Goal: Task Accomplishment & Management: Manage account settings

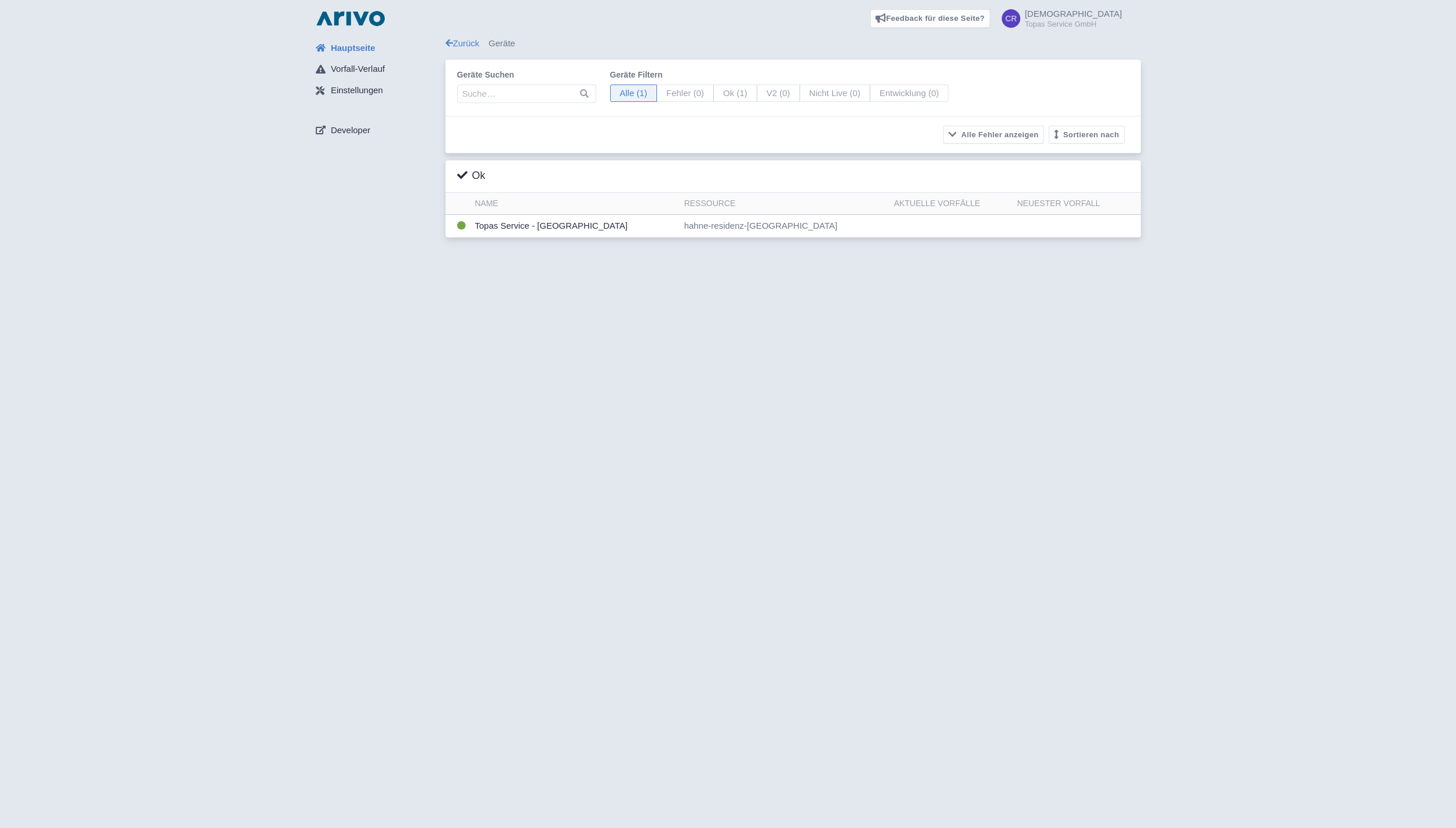
scroll to position [1755, 0]
click at [544, 225] on td "Topas Service - Parkplatz Mardorf" at bounding box center [575, 226] width 209 height 22
click at [496, 224] on td "Topas Service - Parkplatz Mardorf" at bounding box center [575, 226] width 209 height 22
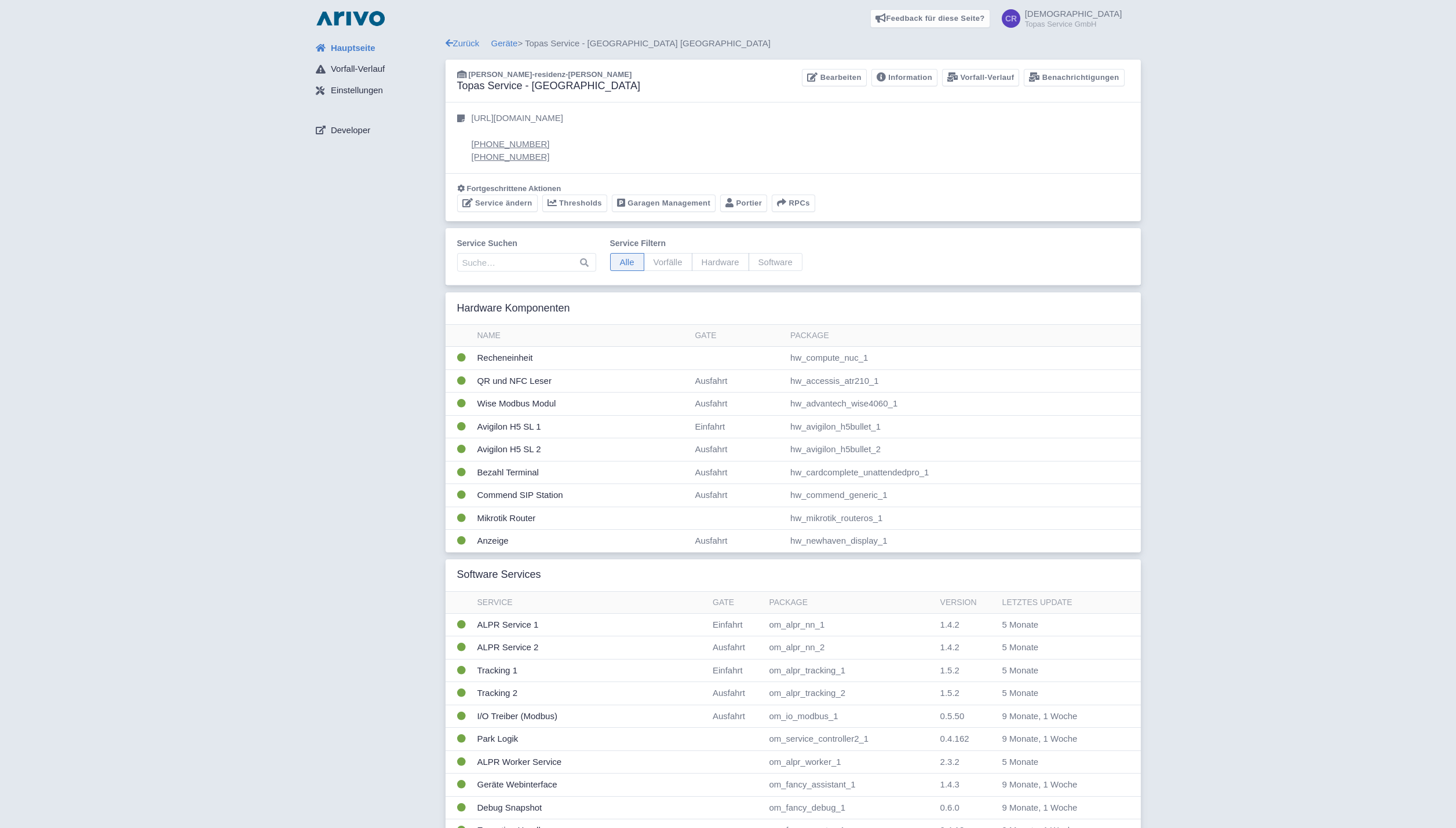
scroll to position [1755, 0]
click at [658, 260] on span "Vorfälle" at bounding box center [668, 261] width 49 height 18
click at [652, 260] on input "Vorfälle" at bounding box center [647, 256] width 8 height 8
radio input "true"
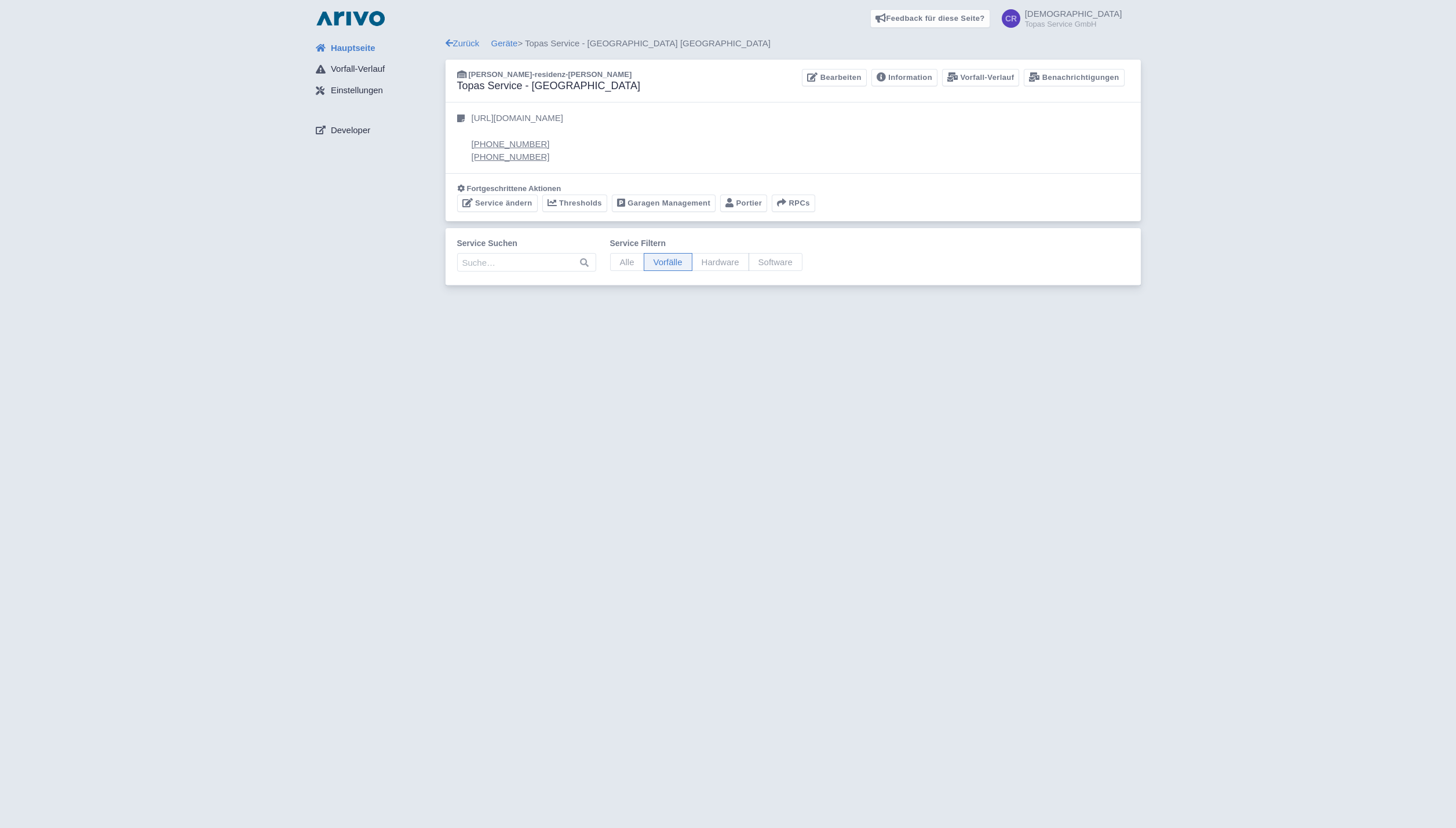
click at [614, 260] on span "Alle" at bounding box center [628, 261] width 34 height 18
click at [614, 260] on input "Alle" at bounding box center [614, 256] width 8 height 8
radio input "true"
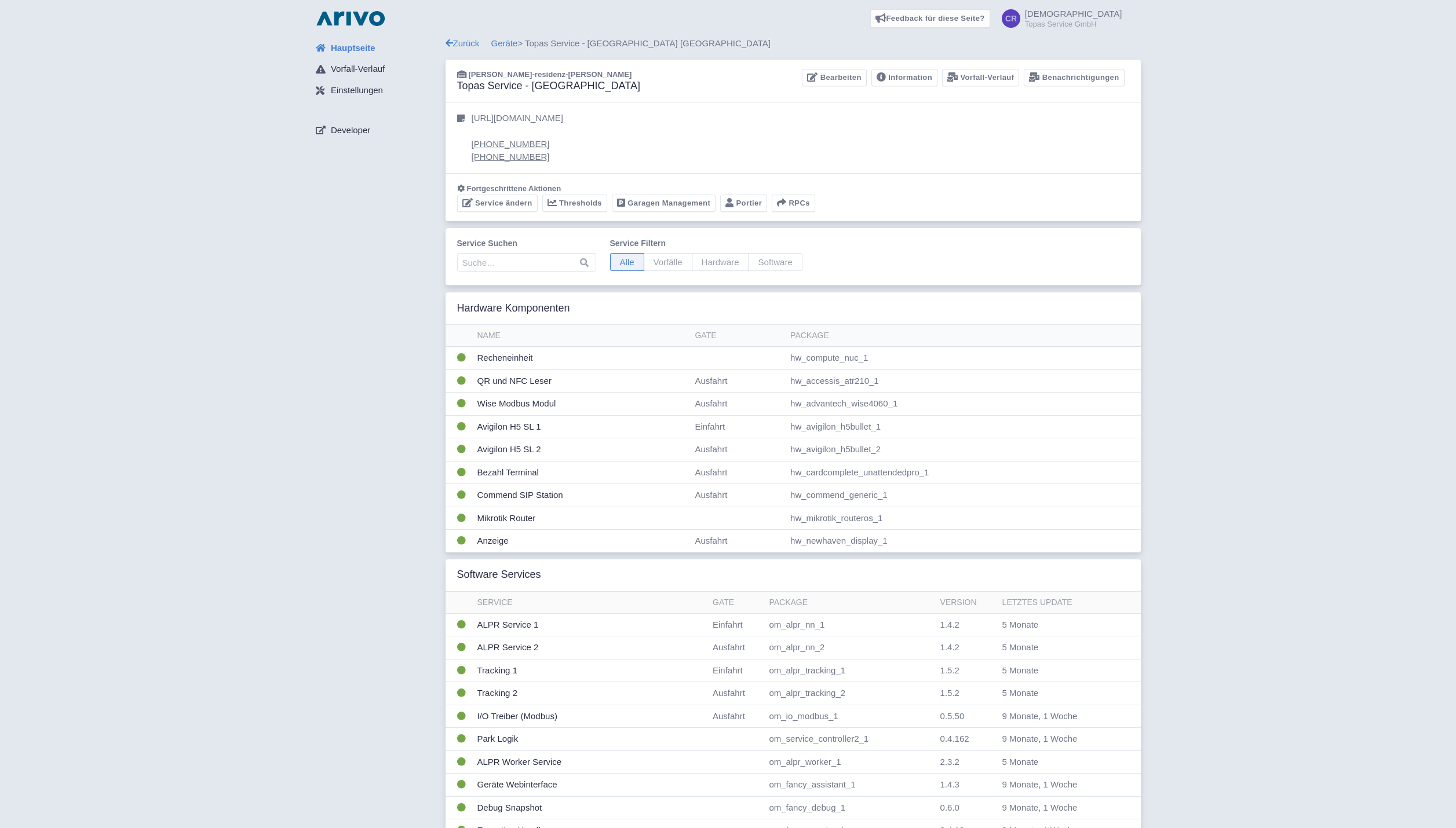
click at [713, 263] on span "Hardware" at bounding box center [720, 261] width 57 height 18
click at [700, 261] on input "Hardware" at bounding box center [695, 256] width 8 height 8
radio input "true"
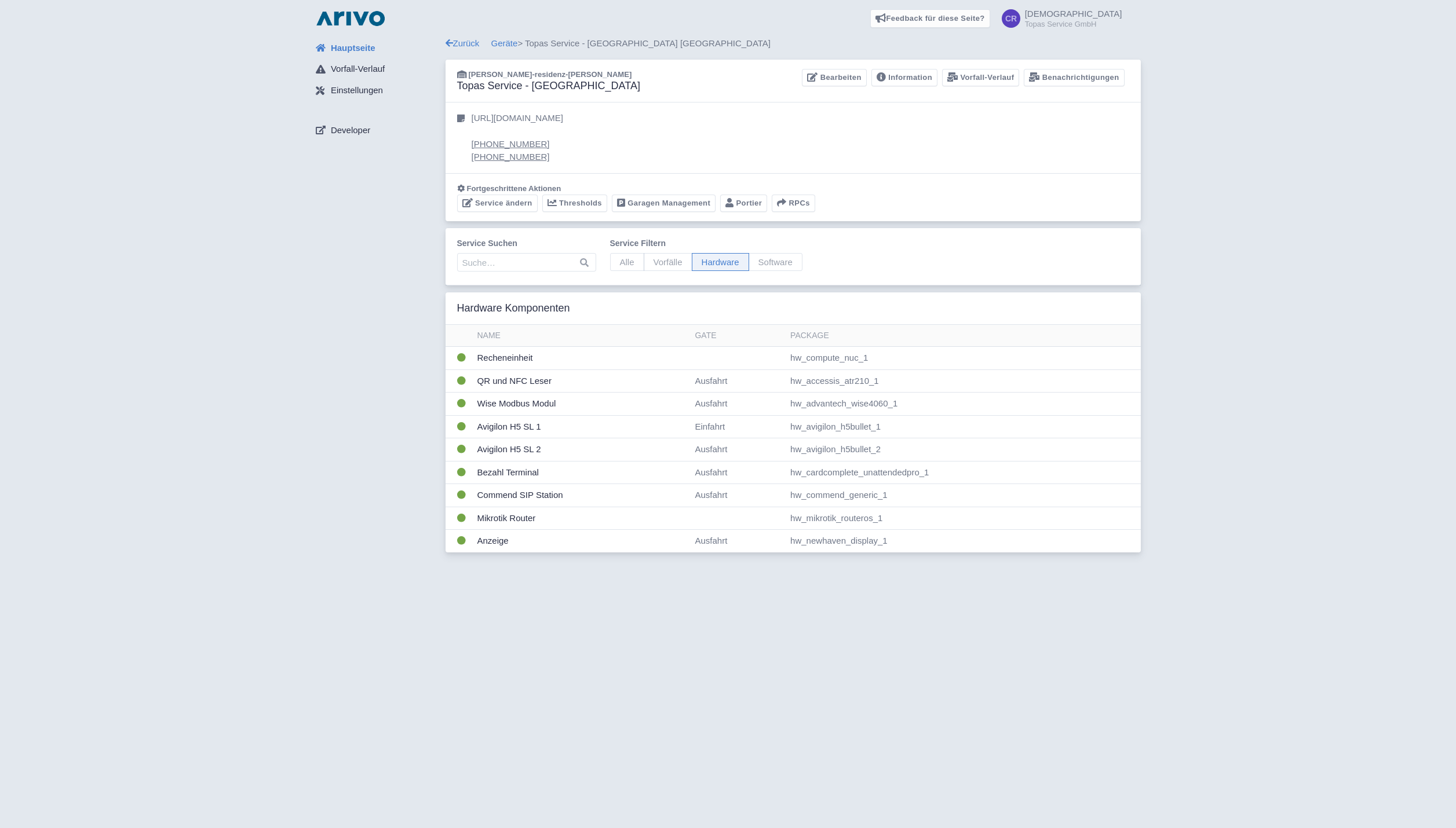
click at [621, 262] on span "Alle" at bounding box center [628, 261] width 34 height 18
click at [617, 261] on input "Alle" at bounding box center [614, 256] width 8 height 8
radio input "true"
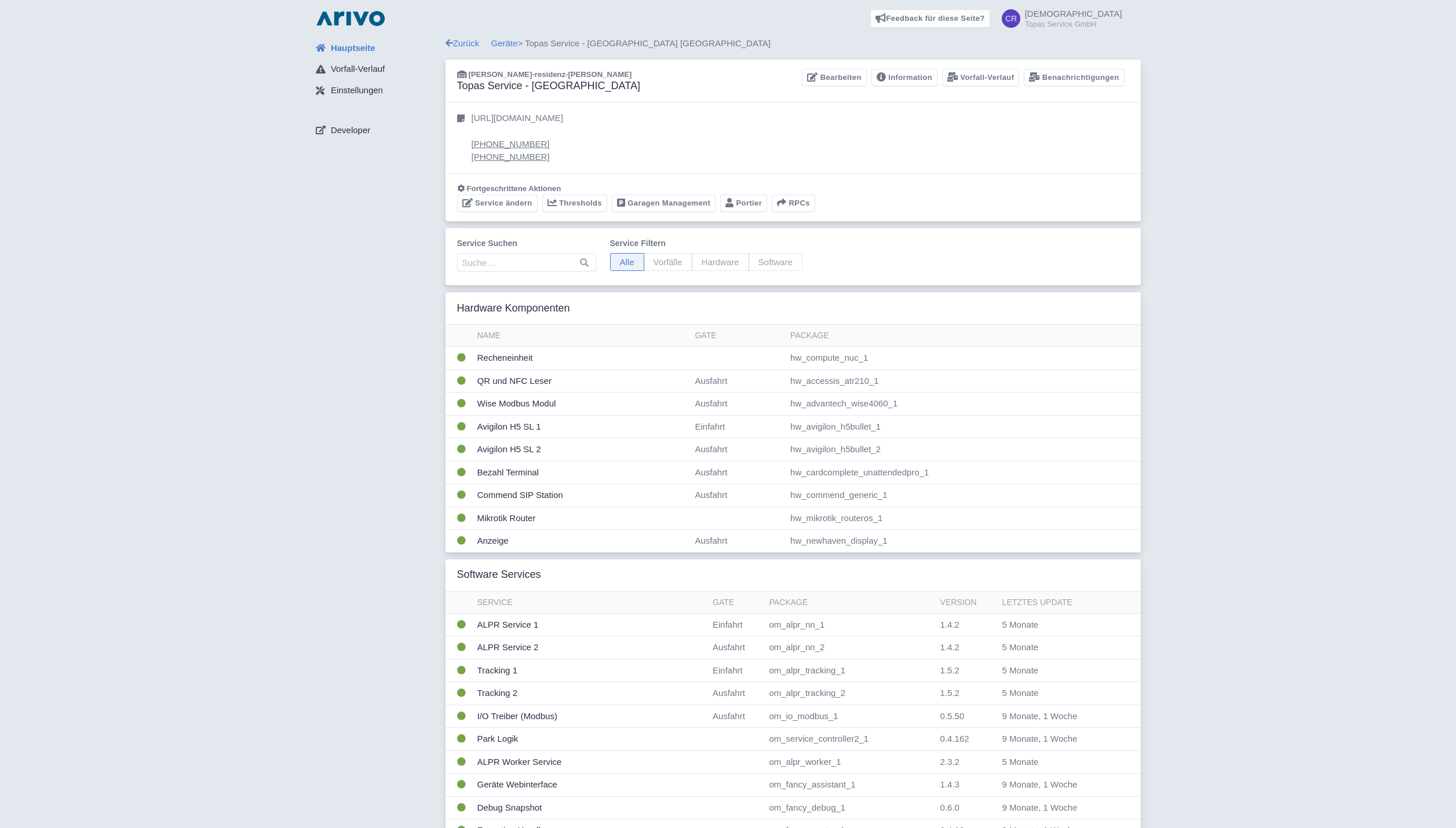
click at [421, 251] on div "Hauptseite Vorfall-Verlauf Einstellungen Developer" at bounding box center [376, 649] width 139 height 1224
click at [564, 207] on link "Thresholds" at bounding box center [575, 203] width 65 height 18
click at [506, 203] on link "Service ändern" at bounding box center [497, 203] width 81 height 18
click at [787, 201] on button "RPCs" at bounding box center [793, 203] width 44 height 18
click at [713, 168] on div "https://app.hubspot.com/contacts/2645091/deal/4025230713 +491736310214 +4951136…" at bounding box center [793, 138] width 695 height 70
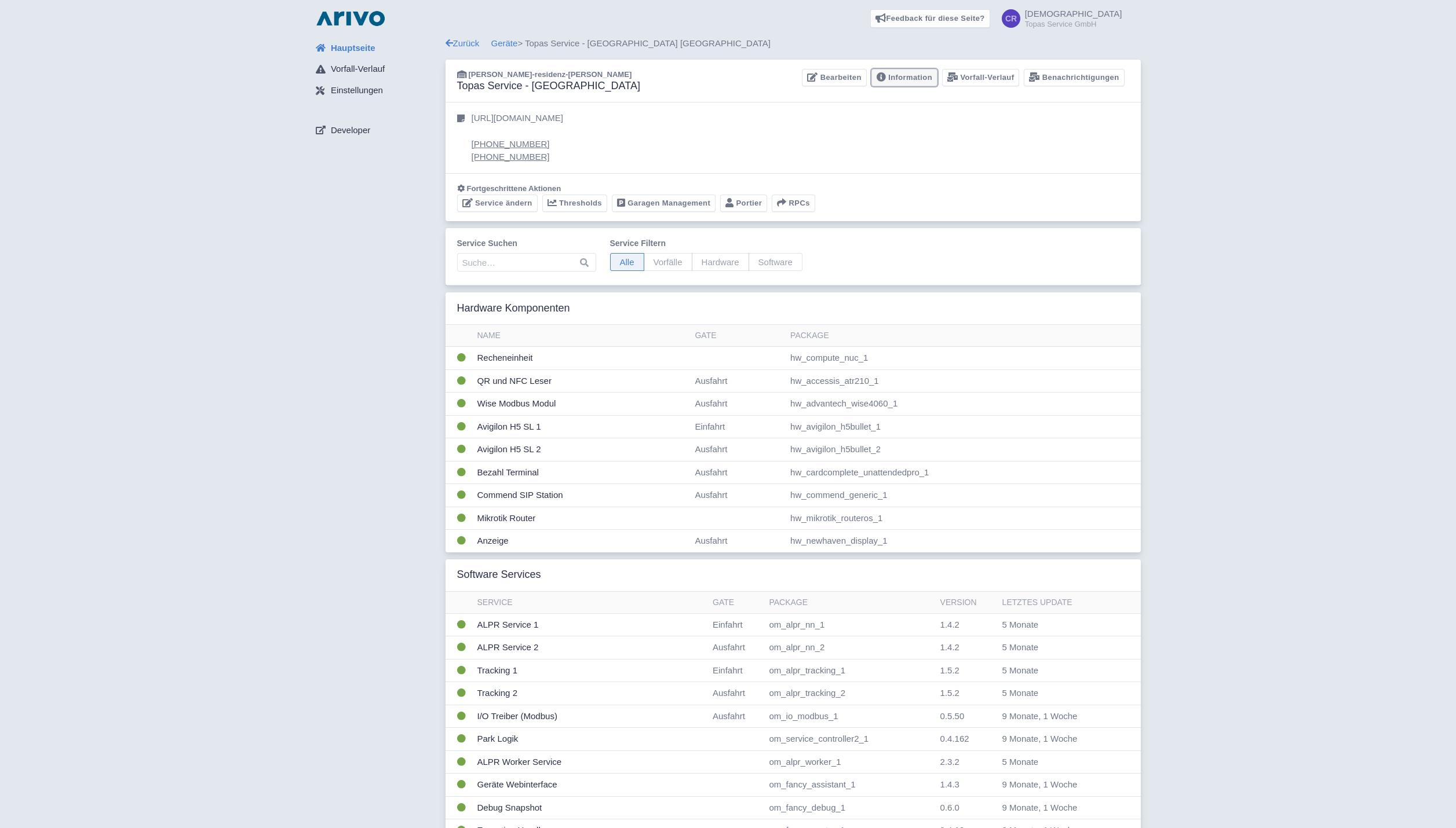
click at [926, 78] on link "Information" at bounding box center [904, 77] width 66 height 18
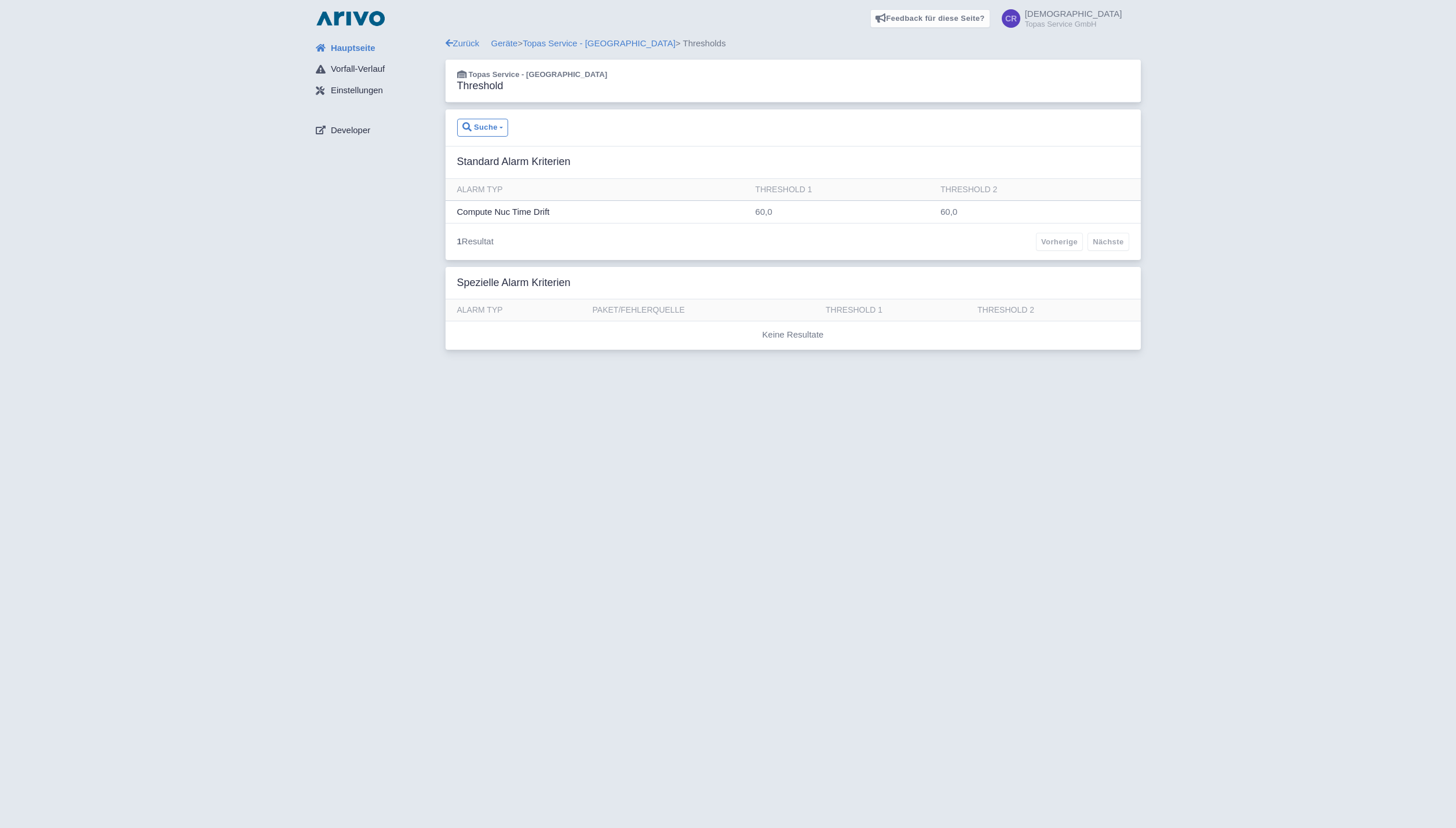
scroll to position [1603, 0]
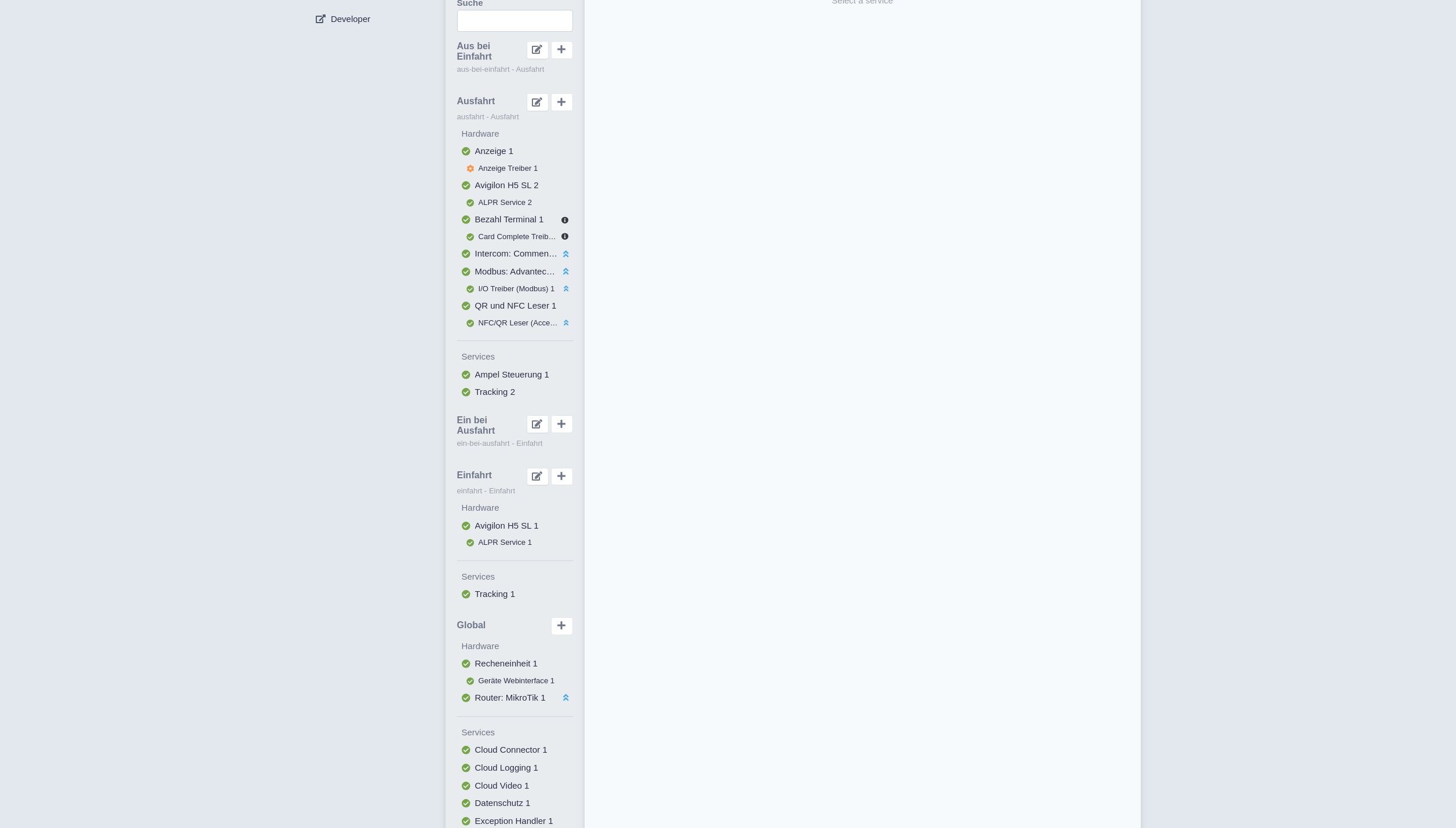
scroll to position [116, 0]
click at [504, 159] on span "Anzeige Treiber 1" at bounding box center [508, 164] width 60 height 9
select select "9a10bac9-a6e3-418f-b60d-14be5a79b65f"
select select
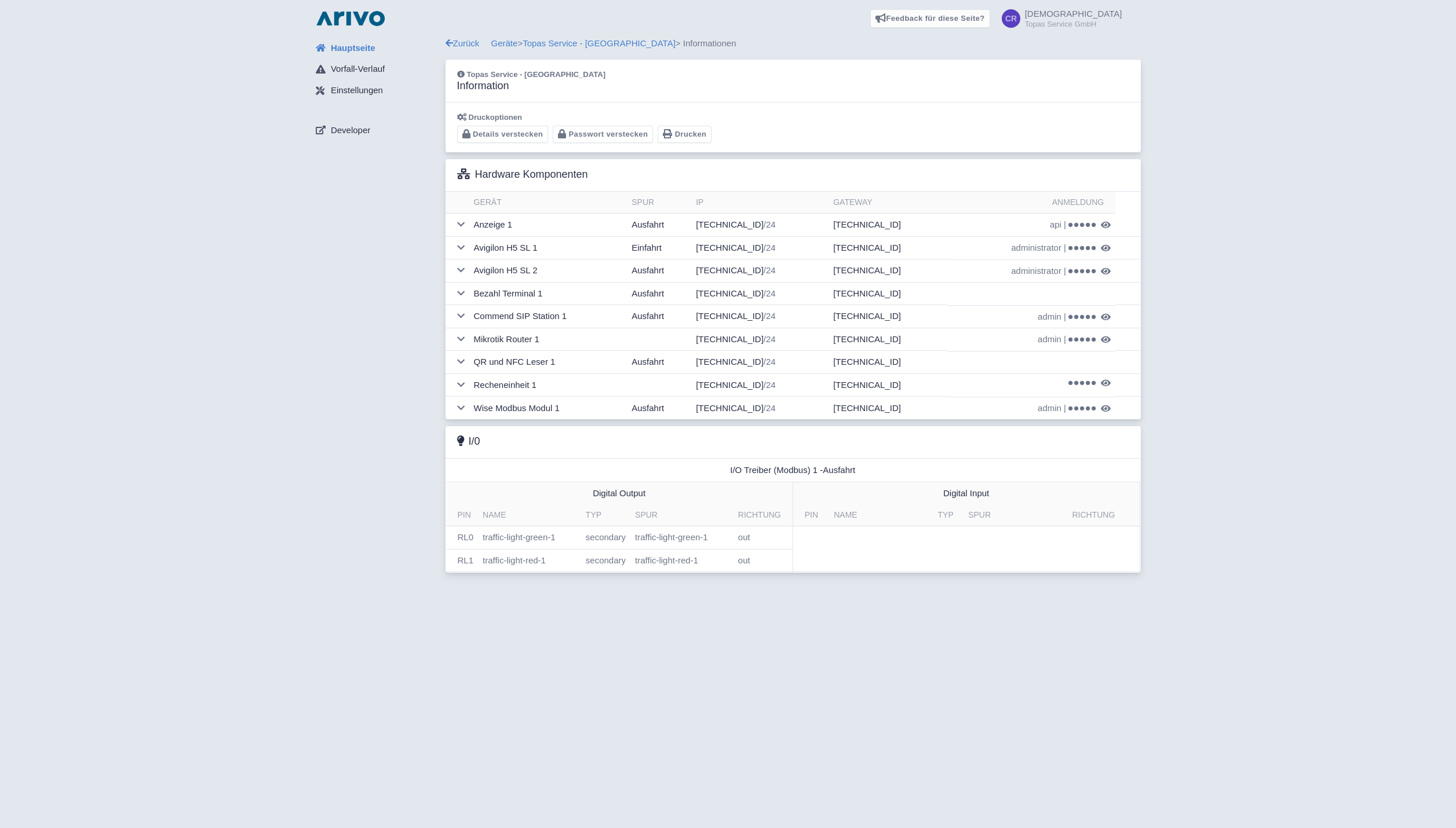
scroll to position [1755, 0]
click at [372, 93] on span "Einstellungen" at bounding box center [357, 91] width 52 height 14
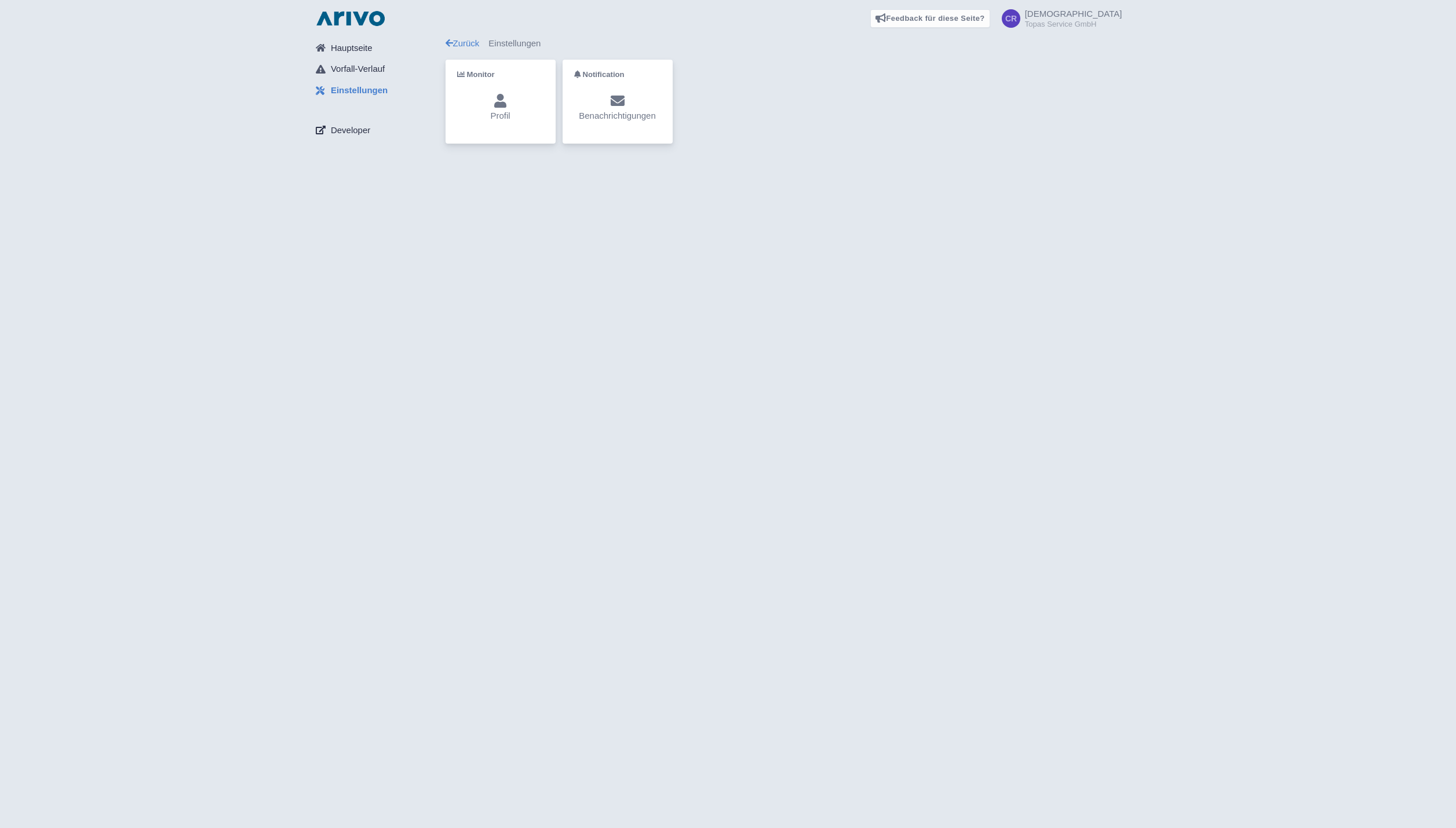
click at [358, 133] on span "Developer" at bounding box center [351, 131] width 39 height 14
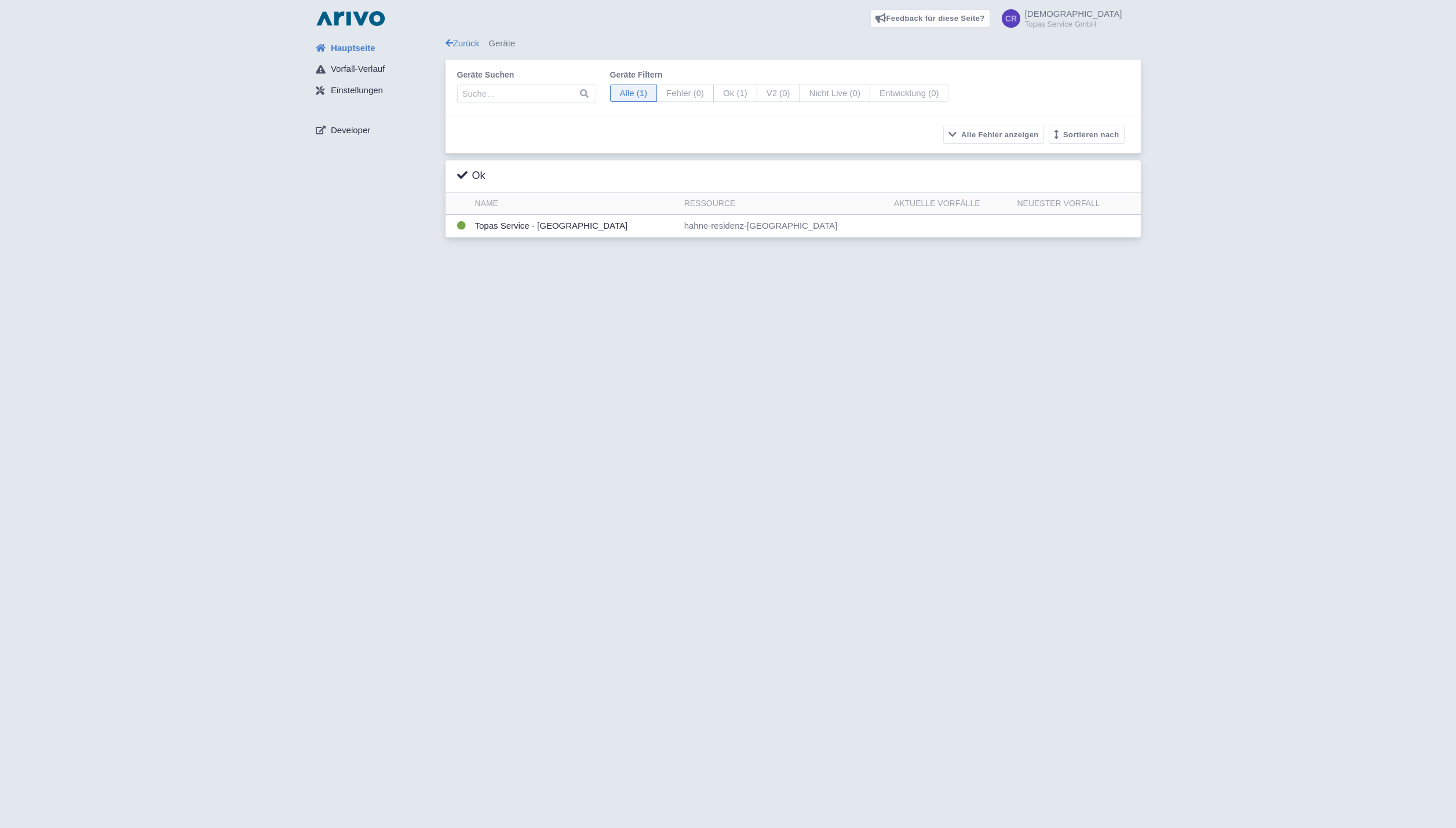
scroll to position [1755, 0]
click at [1020, 21] on span at bounding box center [1011, 19] width 19 height 19
click at [1043, 42] on link "Profil" at bounding box center [1038, 43] width 113 height 18
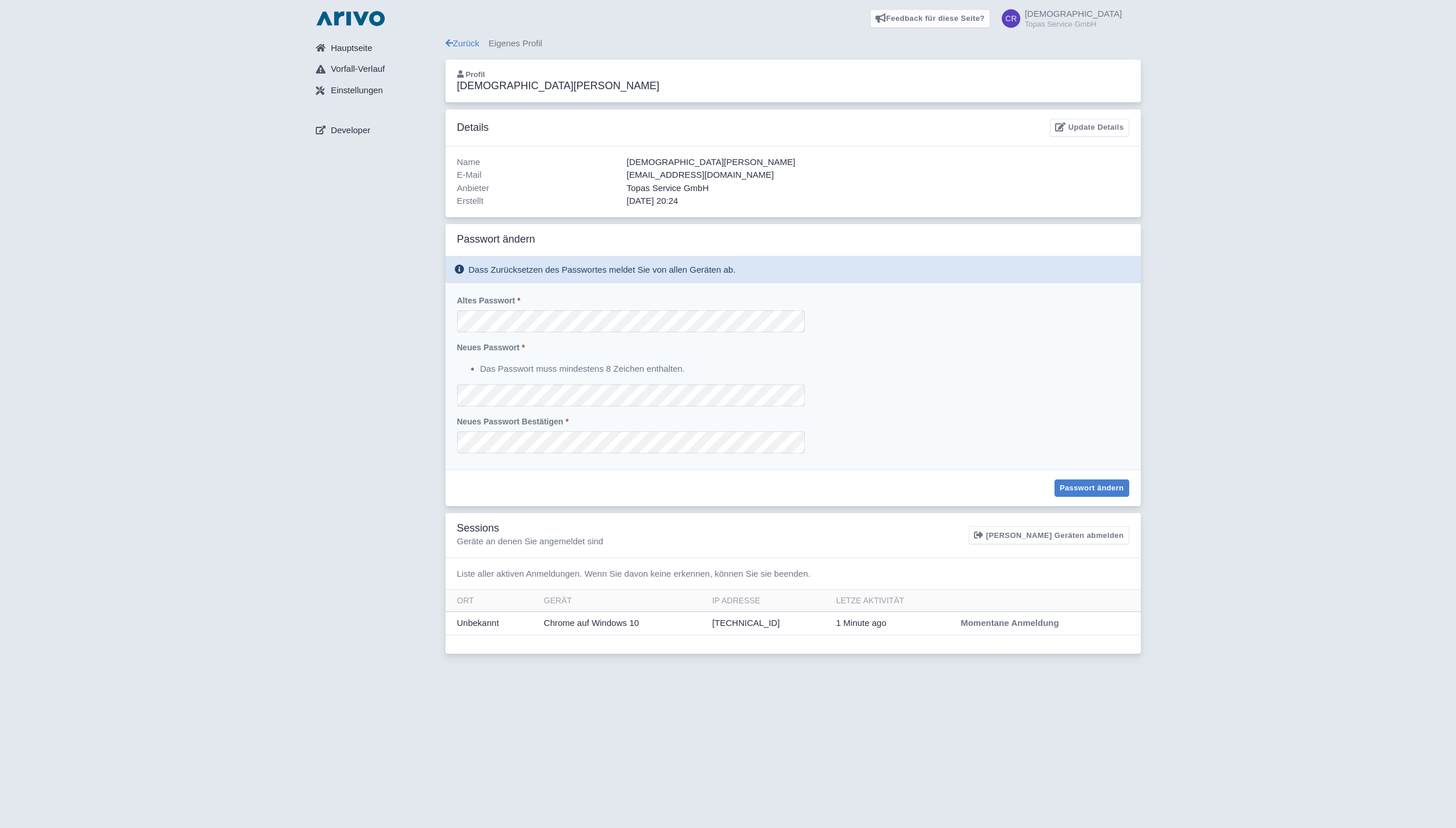
scroll to position [1755, 0]
click at [976, 327] on div "Altes Passwort * Neues Passwort * Das Passwort muss mindestens 8 Zeichen enthal…" at bounding box center [793, 376] width 695 height 187
click at [1082, 129] on link "Update Details" at bounding box center [1089, 128] width 79 height 18
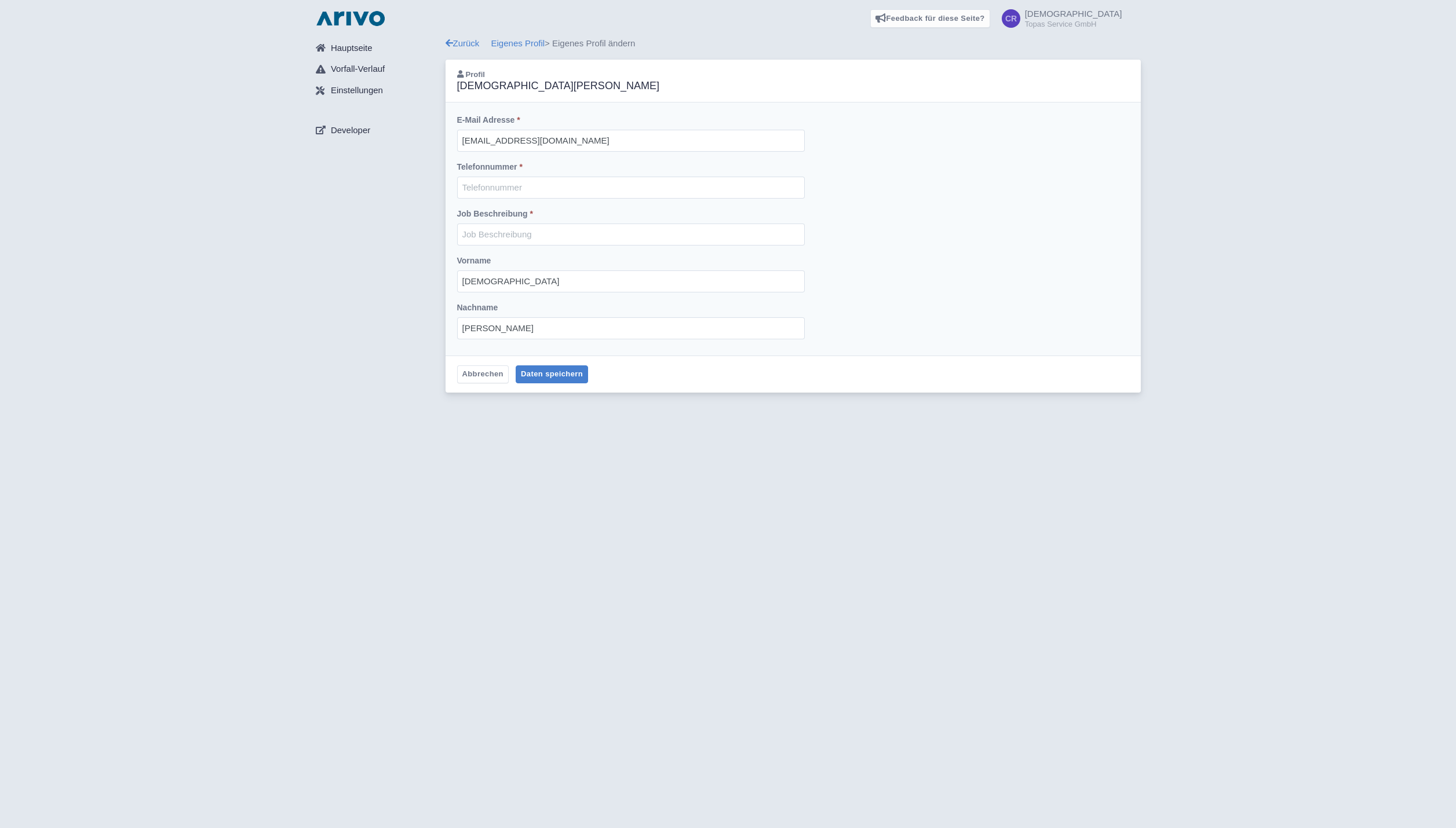
scroll to position [1755, 0]
click at [563, 189] on input "text" at bounding box center [630, 188] width 347 height 22
type input "0511367361430"
click at [515, 231] on input "text" at bounding box center [630, 235] width 347 height 22
type input "T"
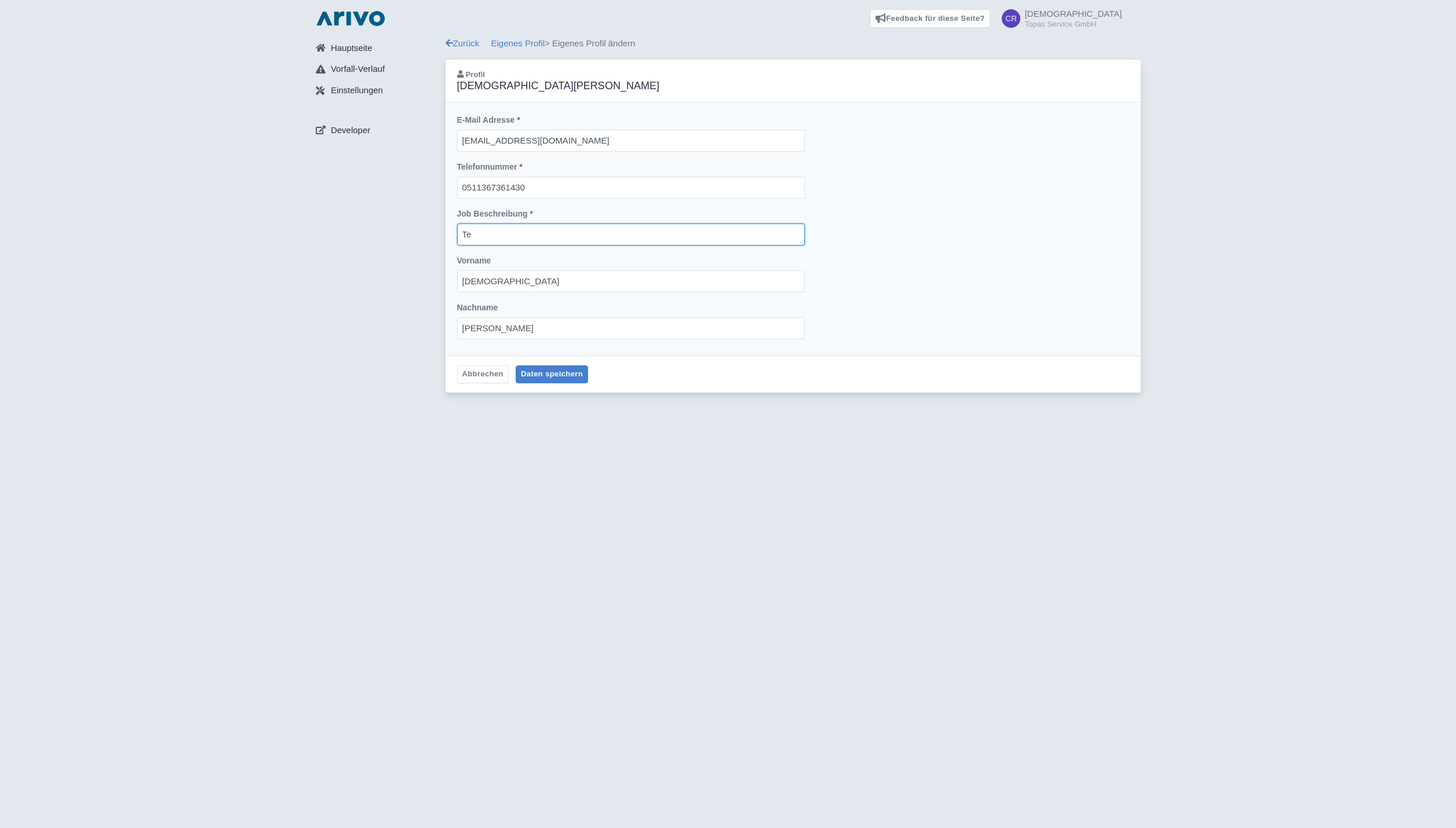
type input "T"
type input "Technischer Dienst"
click at [539, 378] on button "Daten speichern" at bounding box center [551, 374] width 72 height 18
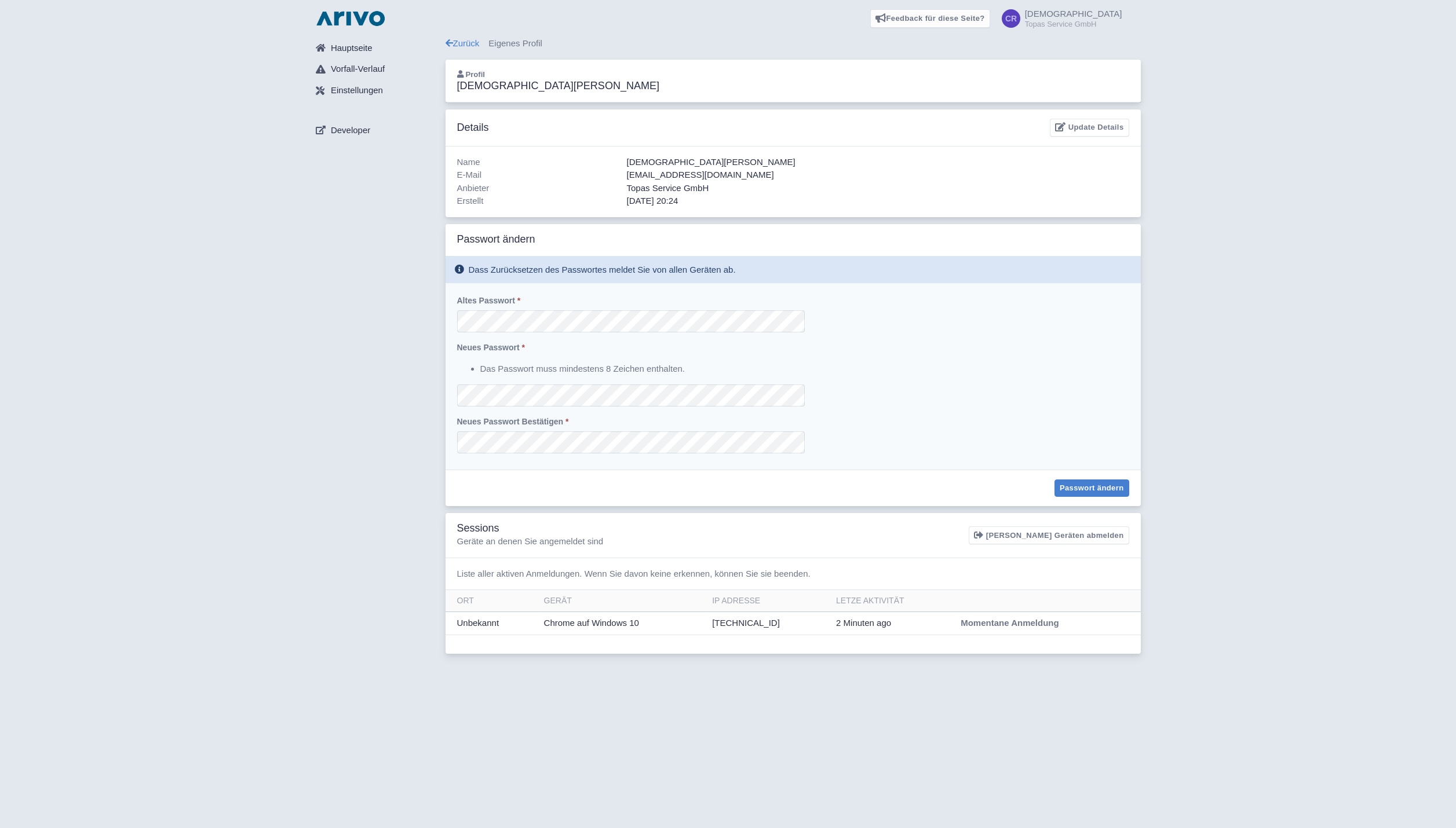
scroll to position [1755, 0]
click at [338, 68] on span "Vorfall-Verlauf" at bounding box center [358, 69] width 54 height 14
click at [341, 46] on span "Hauptseite" at bounding box center [352, 49] width 42 height 14
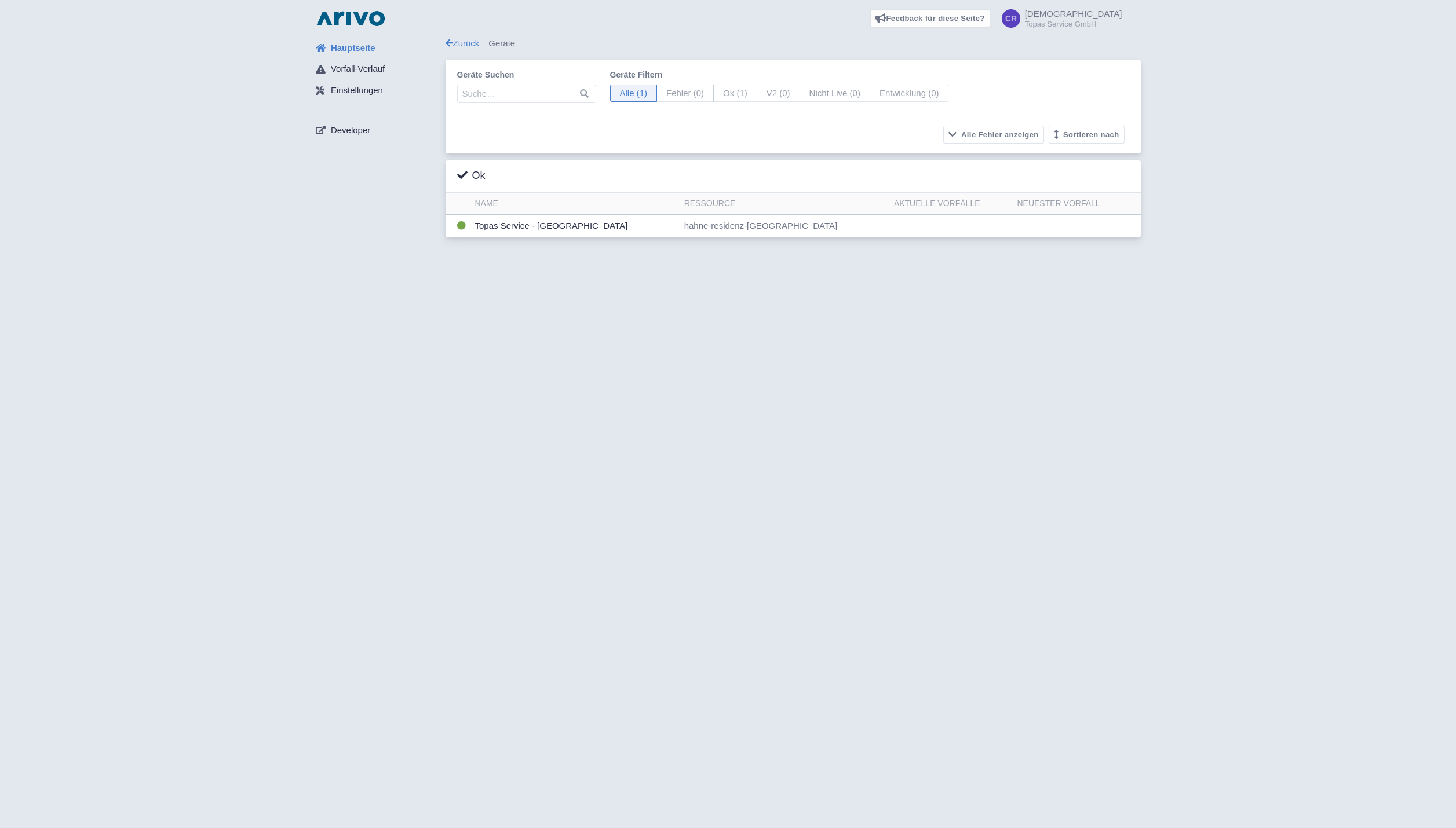
scroll to position [1755, 0]
click at [357, 63] on span "Vorfall-Verlauf" at bounding box center [358, 69] width 54 height 14
click at [1020, 19] on span at bounding box center [1011, 19] width 19 height 19
click at [1042, 44] on link "Profil" at bounding box center [1038, 43] width 113 height 18
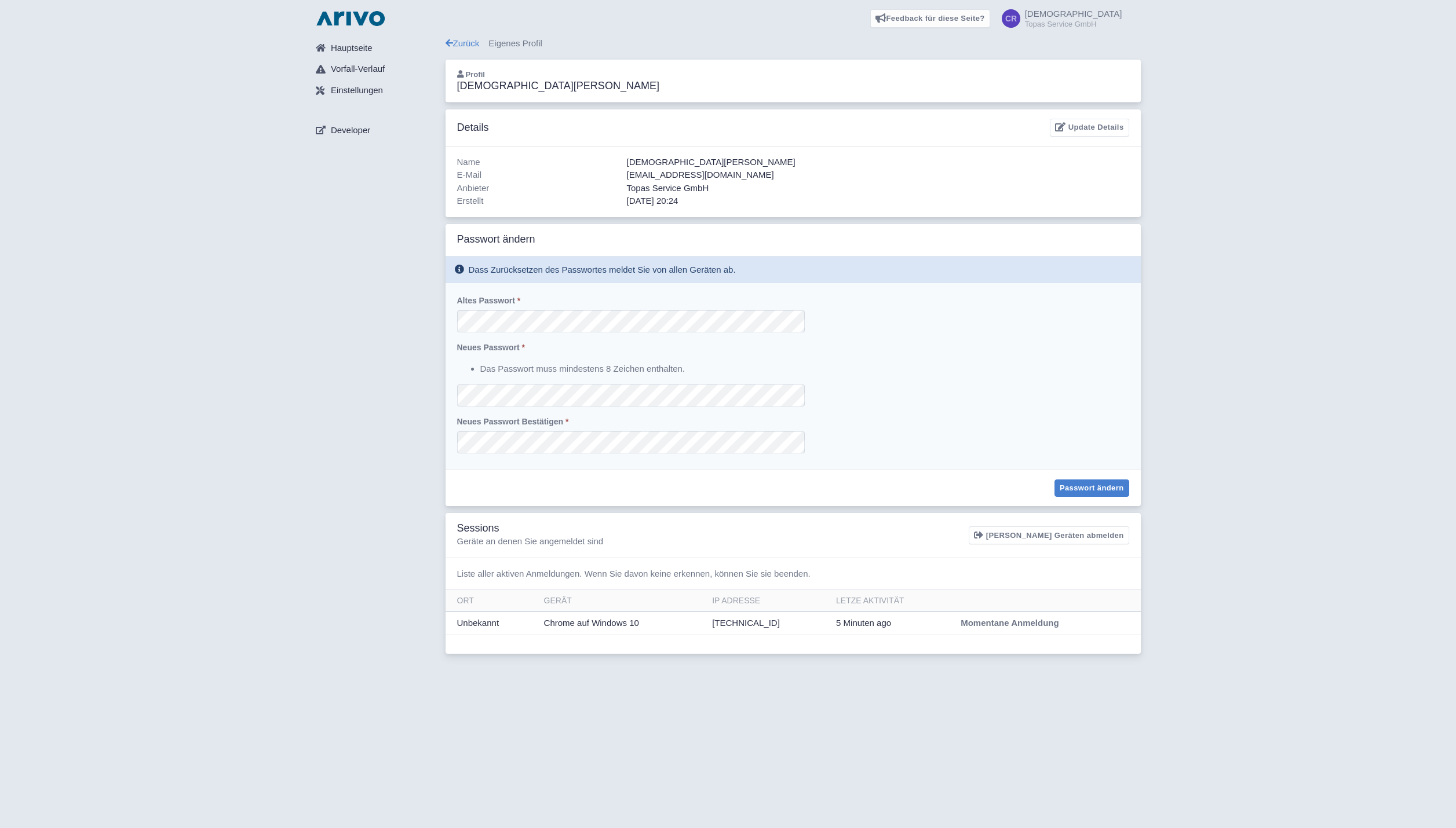
scroll to position [1755, 0]
drag, startPoint x: 701, startPoint y: 174, endPoint x: 622, endPoint y: 172, distance: 79.0
type textarea "[EMAIL_ADDRESS][DOMAIN_NAME]"
click at [622, 172] on div "E-Mail [EMAIL_ADDRESS][DOMAIN_NAME]" at bounding box center [793, 176] width 679 height 14
copy div "[EMAIL_ADDRESS][DOMAIN_NAME]"
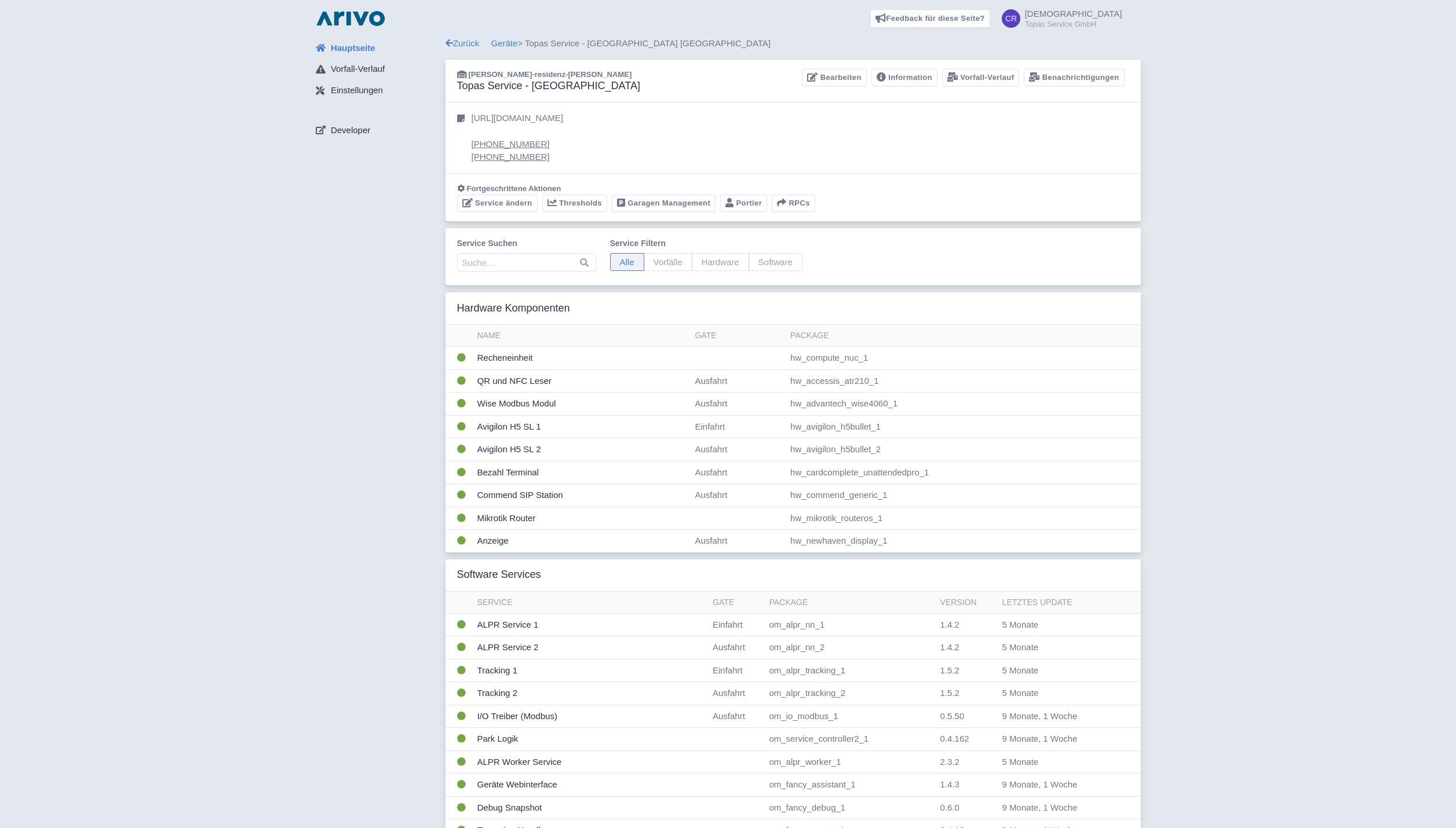
scroll to position [1755, 0]
click at [647, 204] on link "Garagen Management" at bounding box center [664, 203] width 104 height 18
click at [847, 80] on link "Bearbeiten" at bounding box center [833, 77] width 64 height 18
click at [353, 87] on span "Einstellungen" at bounding box center [357, 91] width 52 height 14
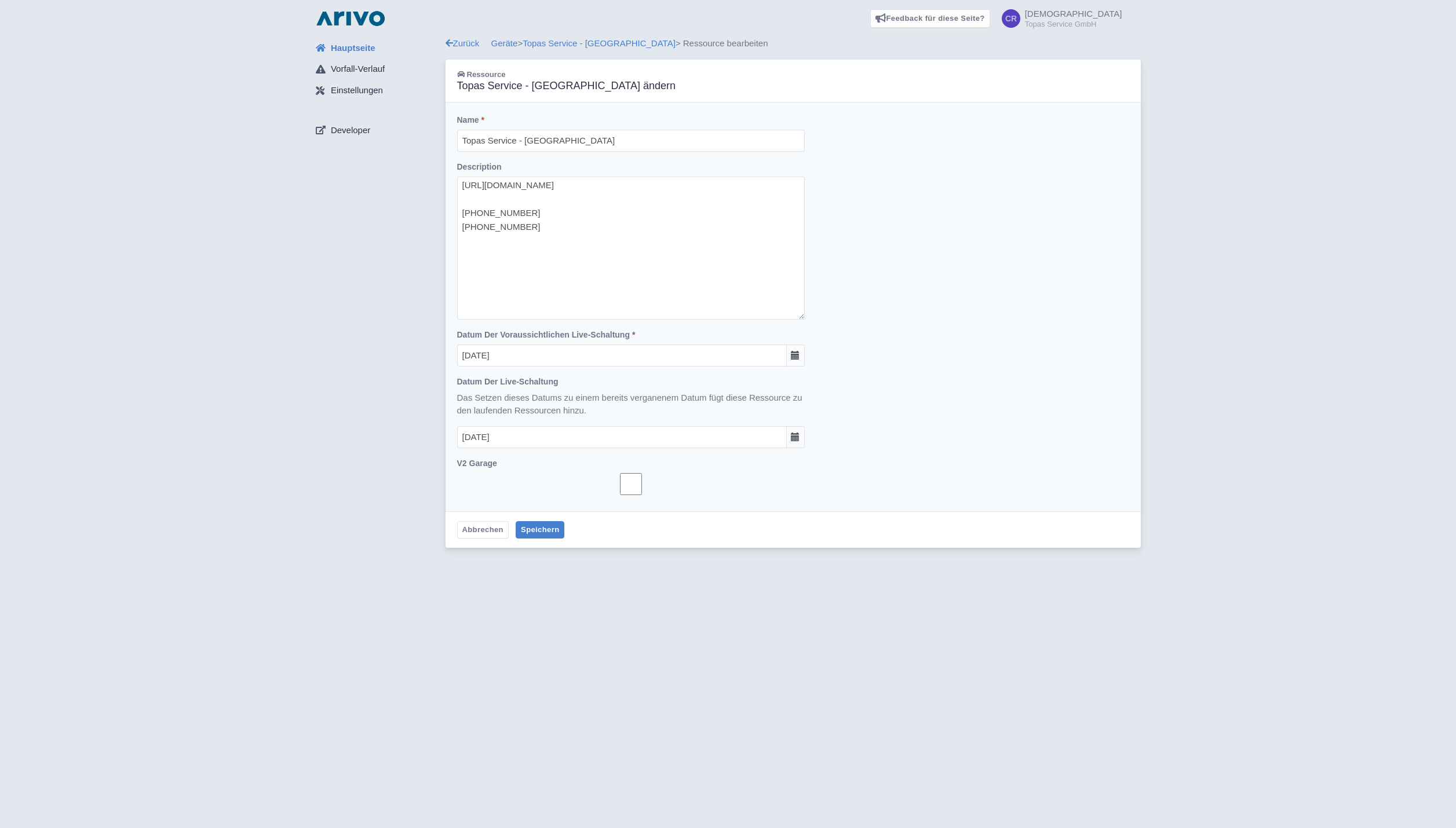
scroll to position [746, 0]
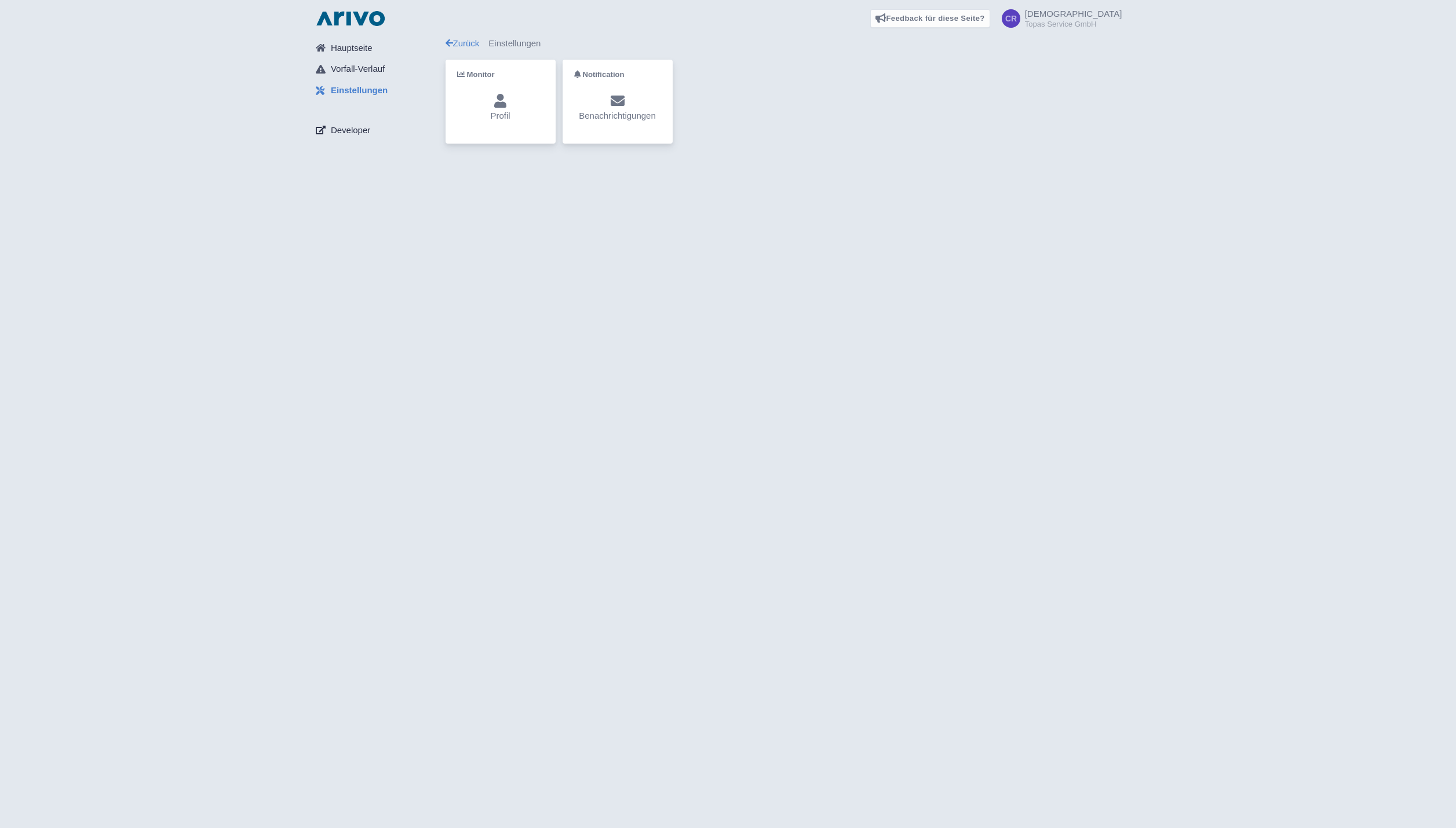
scroll to position [1755, 0]
click at [504, 121] on p "Profil" at bounding box center [500, 117] width 20 height 14
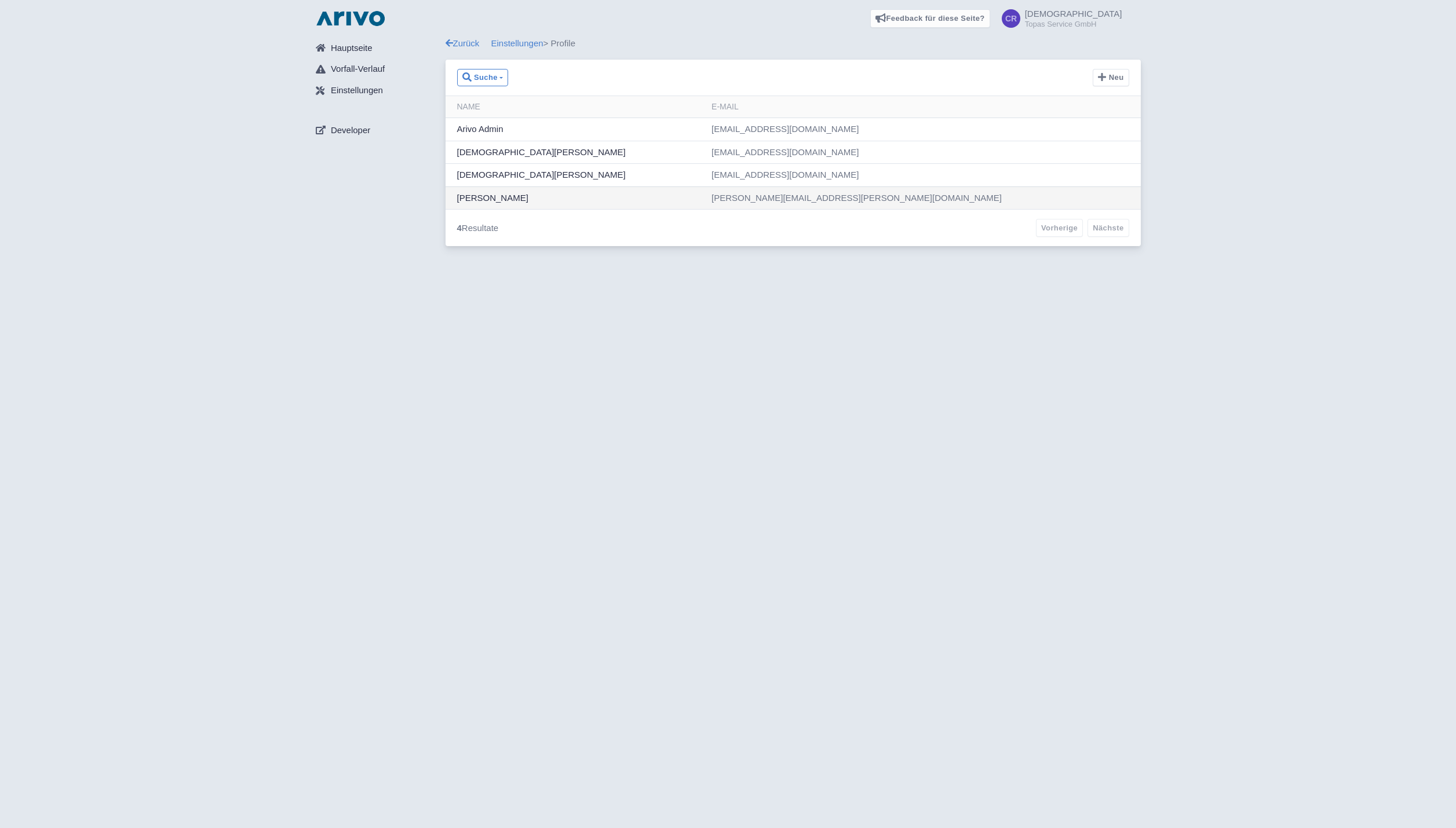
scroll to position [1755, 0]
click at [1098, 75] on icon at bounding box center [1101, 76] width 8 height 9
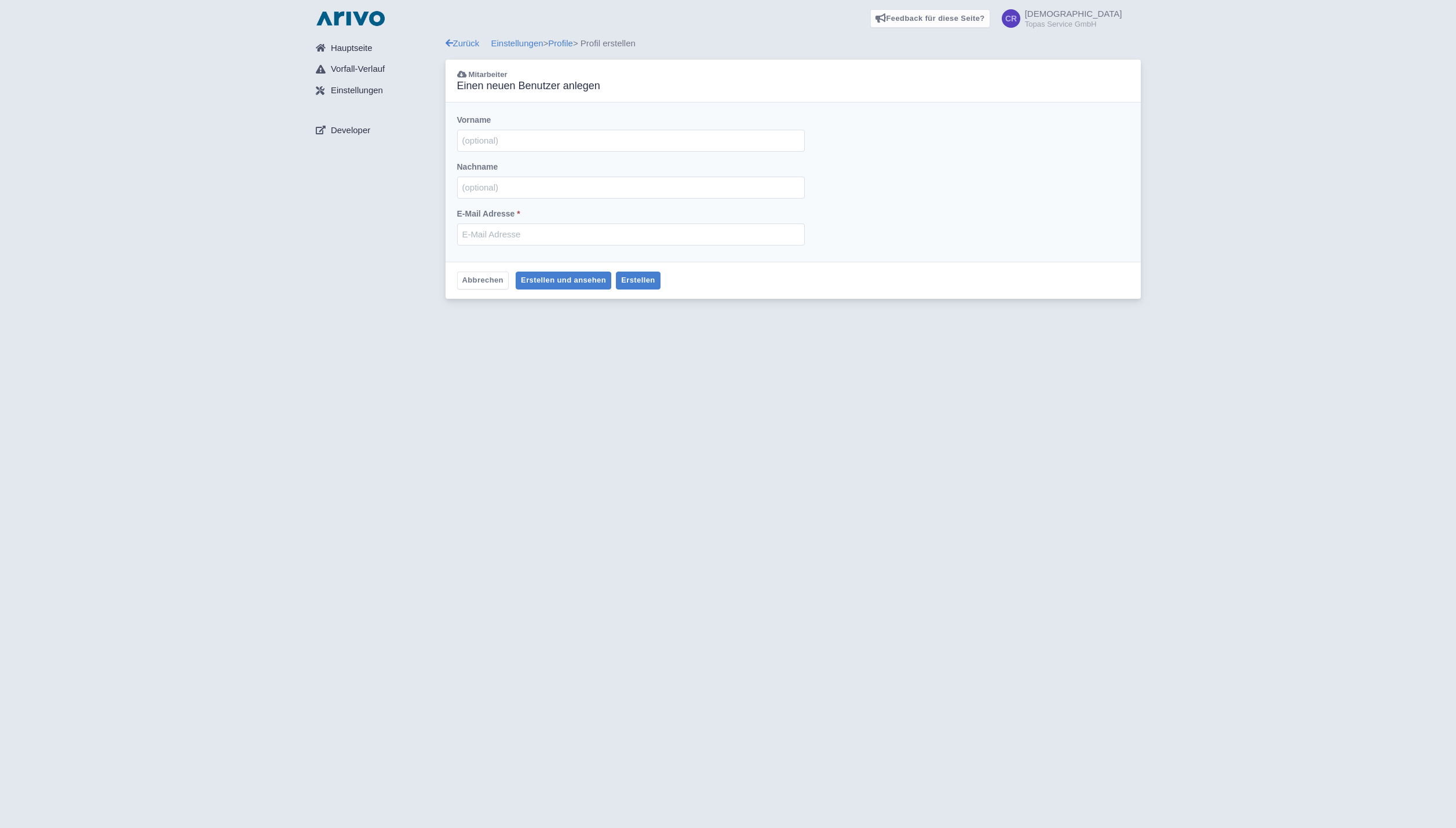
scroll to position [1755, 0]
click at [478, 281] on link "Abbrechen" at bounding box center [483, 280] width 51 height 18
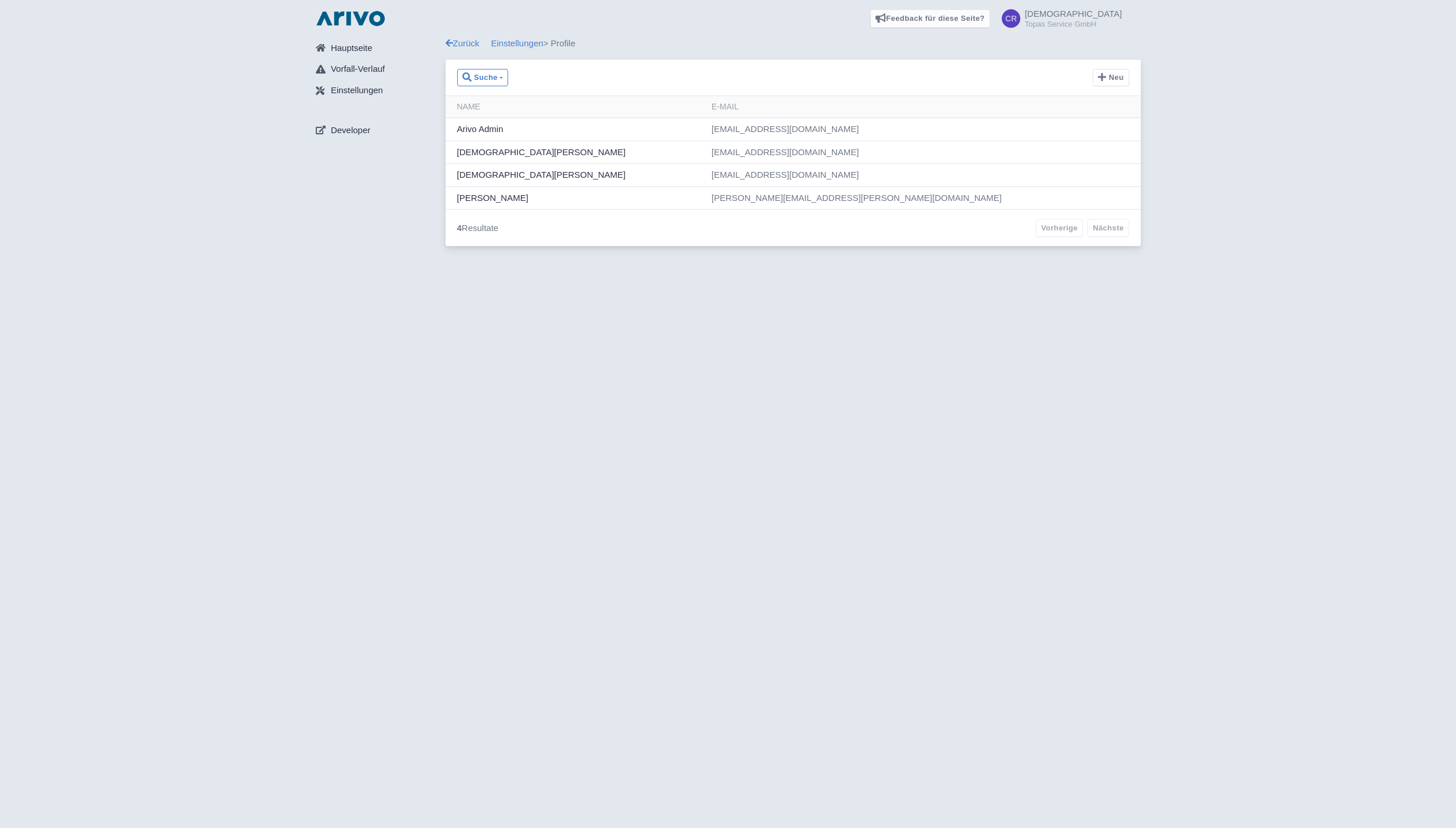
scroll to position [1755, 0]
